Goal: Information Seeking & Learning: Learn about a topic

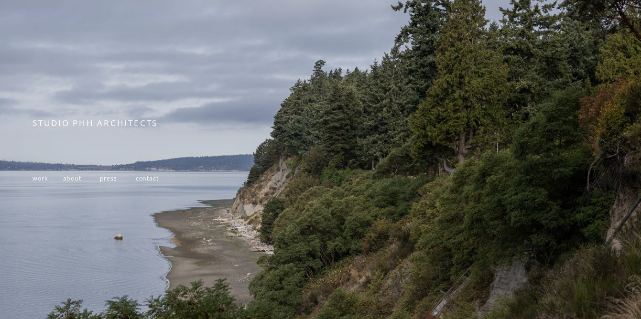
scroll to position [57, 0]
click at [38, 182] on span "work" at bounding box center [40, 179] width 15 height 8
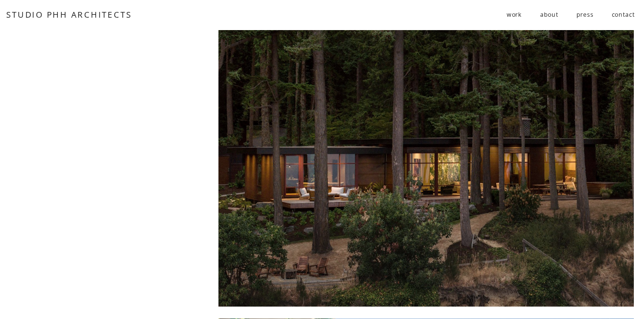
click at [486, 209] on div at bounding box center [425, 159] width 415 height 293
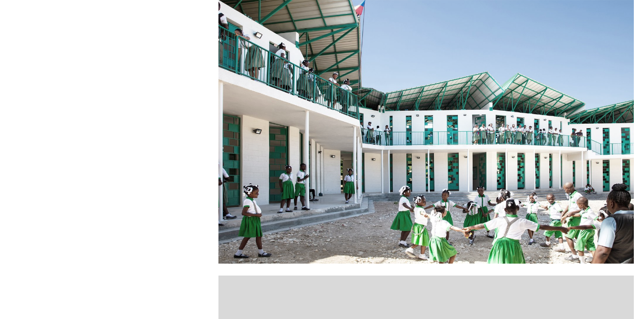
scroll to position [366, 0]
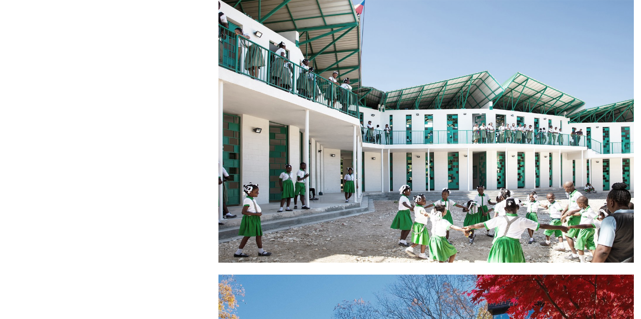
click at [469, 145] on div at bounding box center [425, 115] width 415 height 293
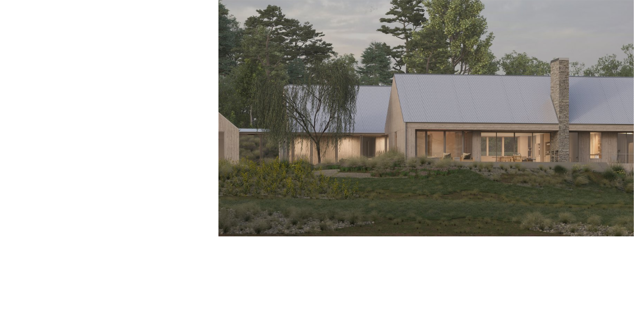
scroll to position [1004, 0]
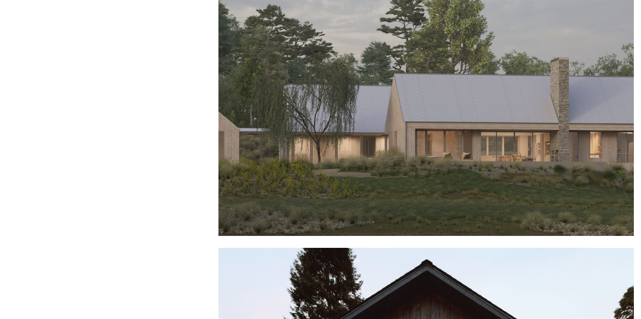
click at [430, 115] on div at bounding box center [425, 89] width 415 height 293
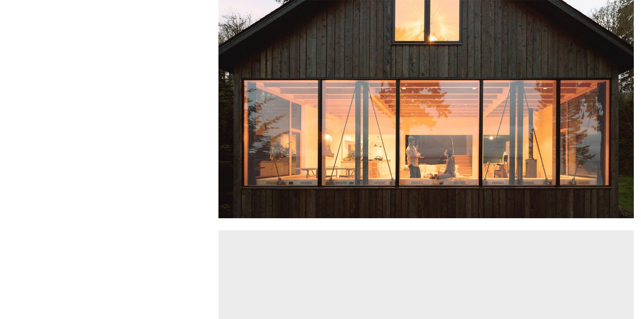
scroll to position [1353, 0]
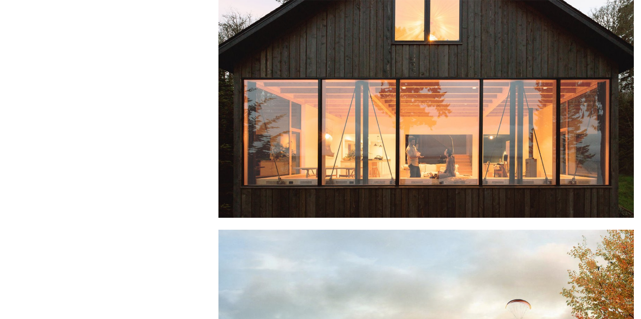
click at [490, 164] on div at bounding box center [425, 58] width 415 height 319
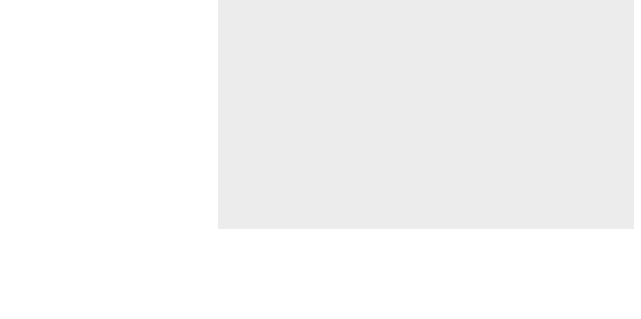
scroll to position [2563, 0]
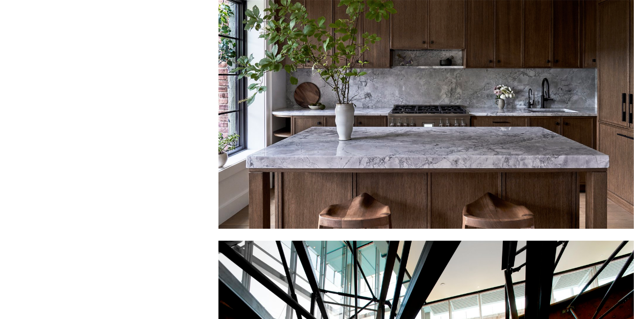
click at [408, 133] on div at bounding box center [425, 81] width 415 height 293
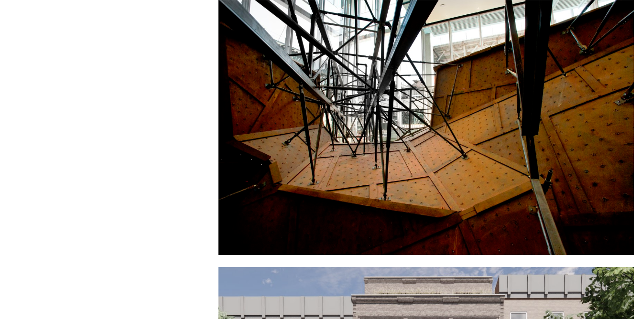
scroll to position [3122, 0]
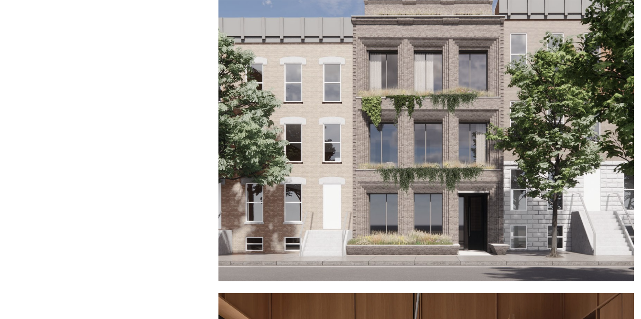
click at [468, 198] on div at bounding box center [425, 134] width 415 height 293
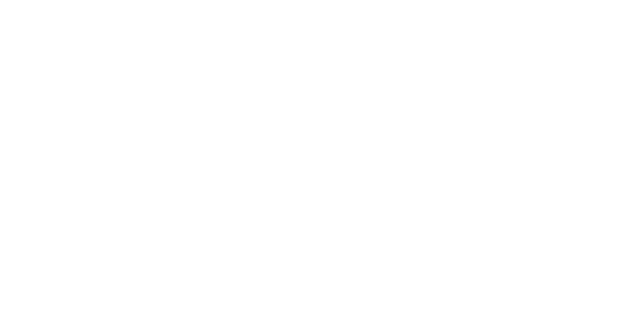
scroll to position [4680, 0]
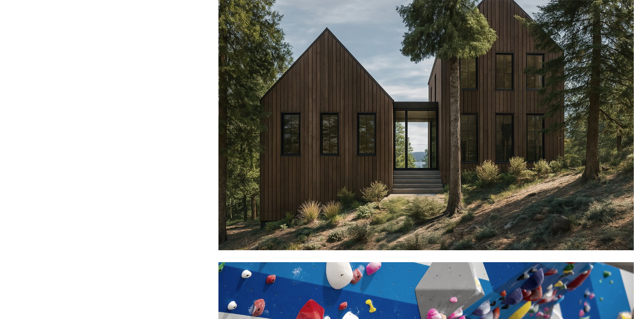
click at [442, 181] on div at bounding box center [425, 103] width 415 height 293
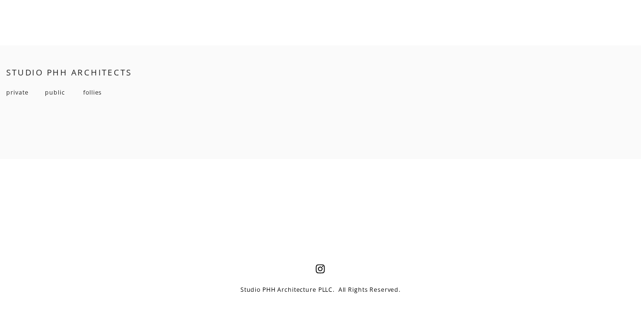
scroll to position [6758, 0]
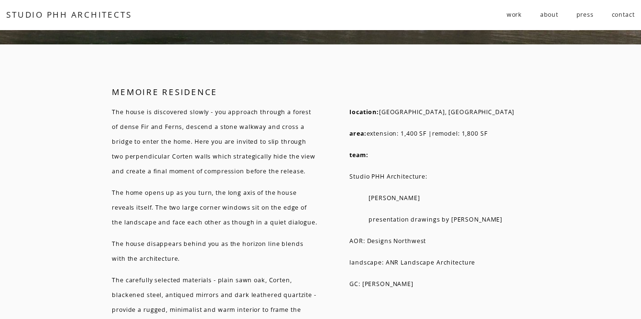
scroll to position [5420, 0]
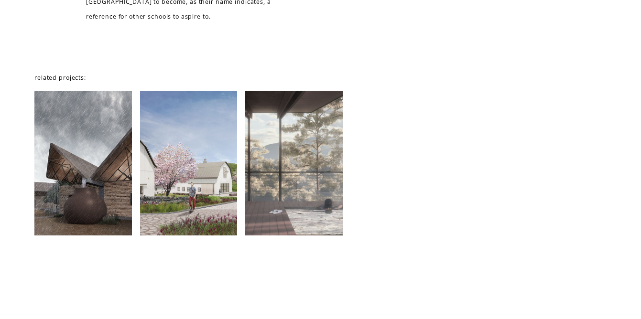
scroll to position [4924, 0]
click at [69, 151] on div at bounding box center [83, 162] width 98 height 145
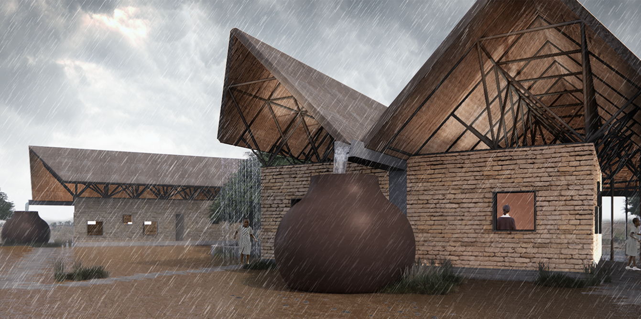
scroll to position [478, 0]
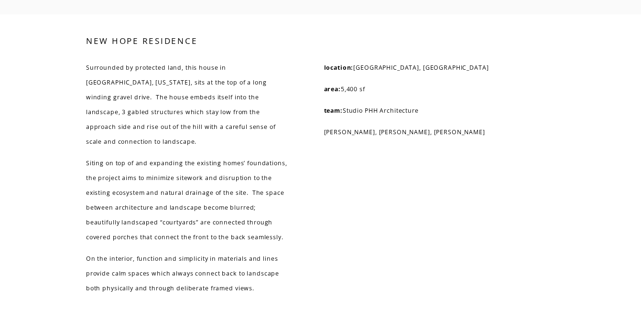
scroll to position [2103, 0]
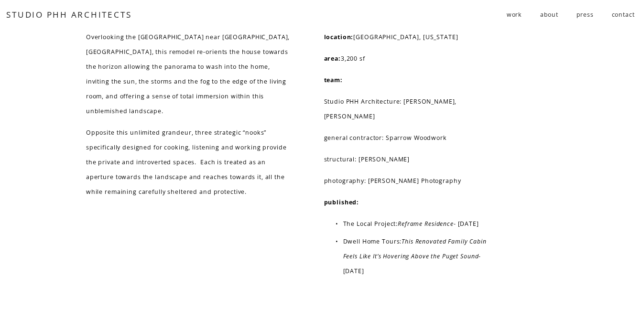
scroll to position [5056, 0]
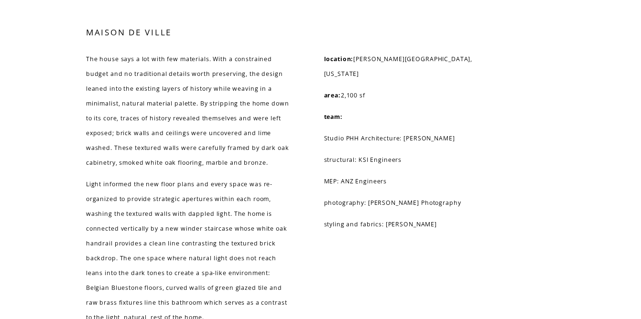
scroll to position [3857, 0]
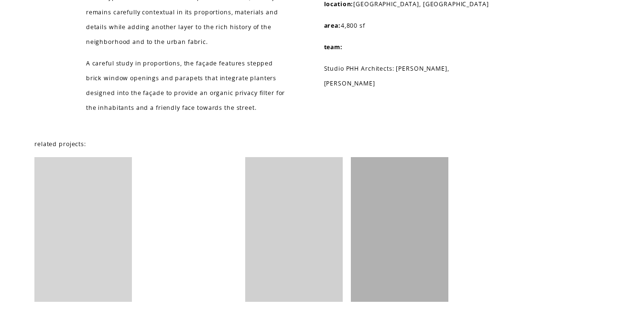
scroll to position [1790, 0]
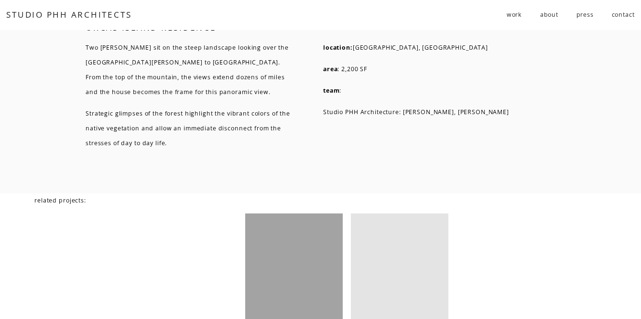
scroll to position [3208, 0]
